Goal: Transaction & Acquisition: Purchase product/service

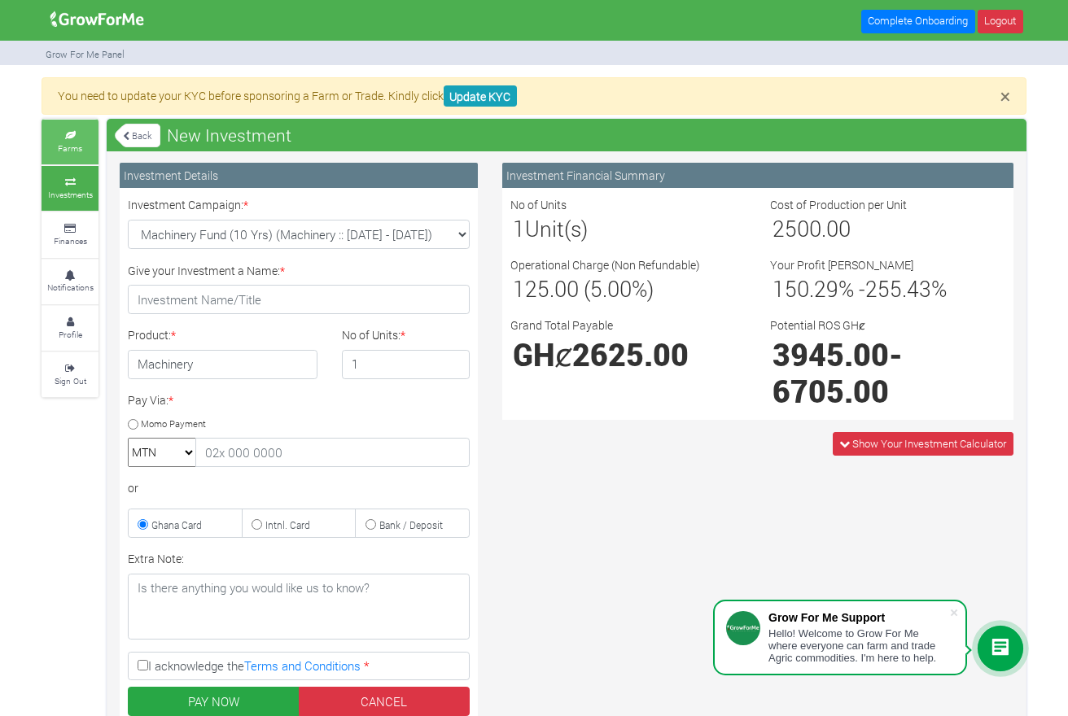
click at [85, 138] on icon at bounding box center [70, 136] width 49 height 8
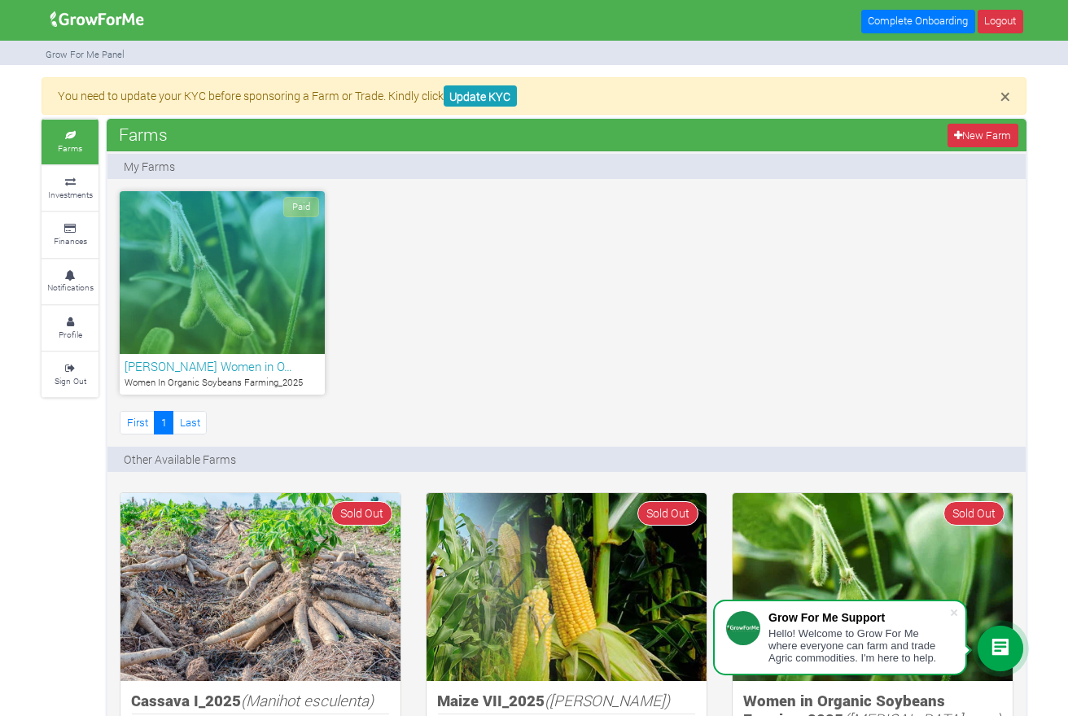
click at [194, 244] on div "Paid" at bounding box center [222, 272] width 205 height 163
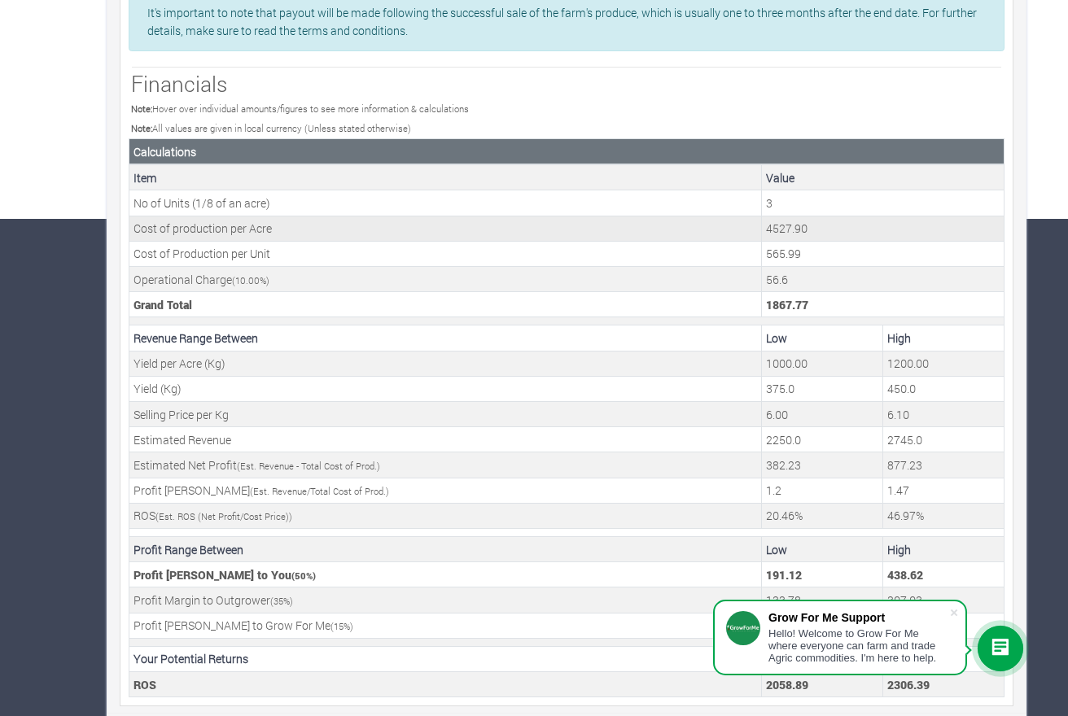
scroll to position [497, 0]
